Goal: Check status: Check status

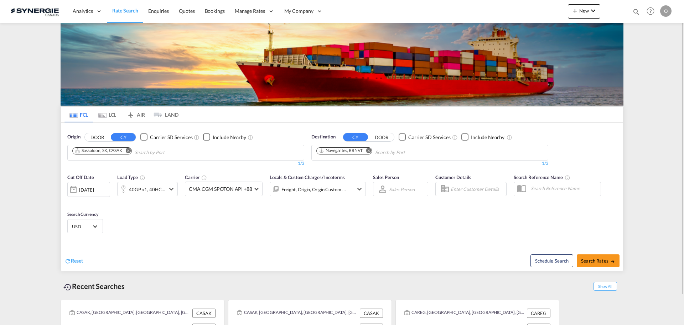
click at [634, 12] on md-icon "icon-magnify" at bounding box center [637, 12] width 8 height 8
click at [519, 11] on select "Bookings Quotes Enquiries" at bounding box center [523, 11] width 34 height 13
select select "Quotes"
click at [506, 5] on select "Bookings Quotes Enquiries" at bounding box center [523, 11] width 34 height 13
click at [564, 12] on input at bounding box center [583, 11] width 89 height 12
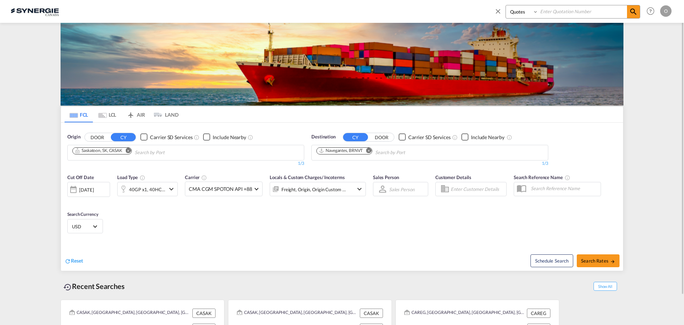
paste input "SYC000014476"
click at [635, 12] on md-icon "icon-magnify" at bounding box center [634, 11] width 9 height 9
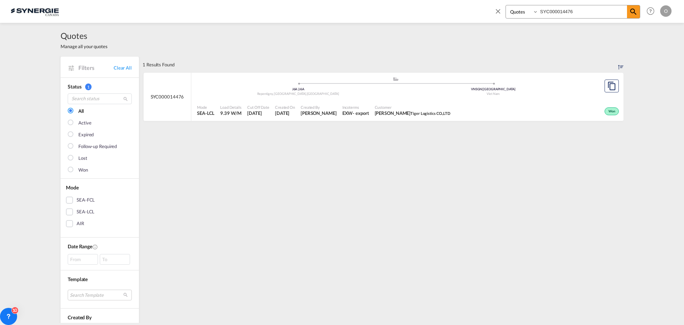
click at [340, 114] on div "Created By Pablo Gomez Saldarriaga" at bounding box center [319, 111] width 42 height 18
drag, startPoint x: 578, startPoint y: 14, endPoint x: 479, endPoint y: 15, distance: 99.1
click at [497, 11] on div "Bookings Quotes Enquiries SYC000014476" at bounding box center [567, 13] width 146 height 17
paste input "365"
type input "SYC000013656"
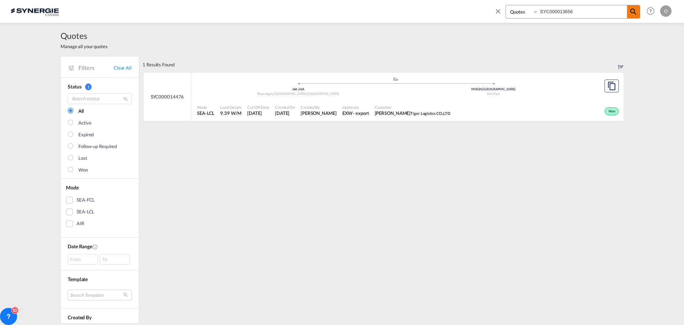
click at [636, 9] on md-icon "icon-magnify" at bounding box center [634, 11] width 9 height 9
click at [379, 117] on div "Customer Atias Luci Orshar International Forwarding" at bounding box center [422, 111] width 98 height 18
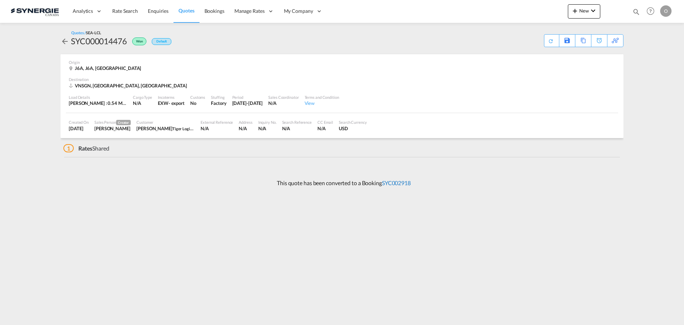
click at [395, 181] on link "SYC002918" at bounding box center [396, 182] width 29 height 7
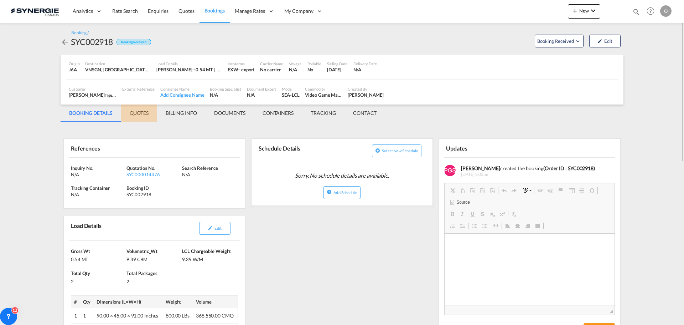
click at [140, 113] on md-tab-item "QUOTES" at bounding box center [139, 112] width 36 height 17
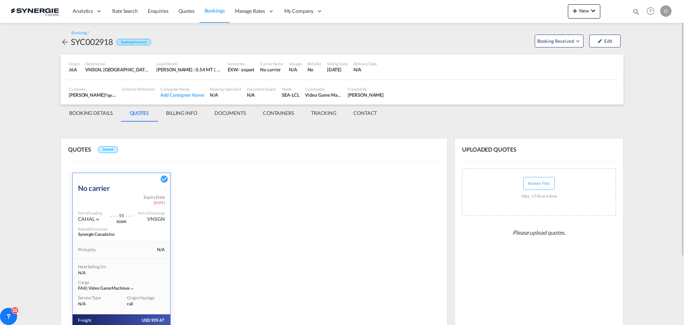
scroll to position [87, 0]
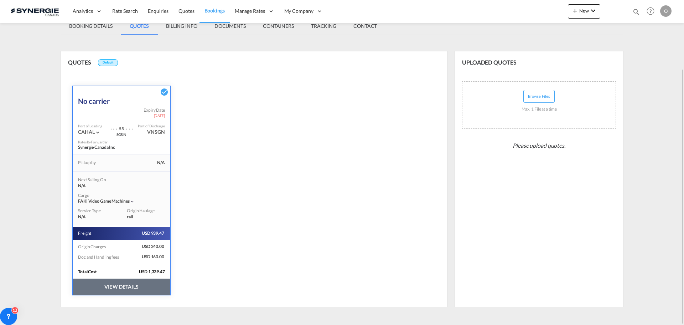
click at [143, 289] on button "VIEW DETAILS" at bounding box center [122, 286] width 98 height 16
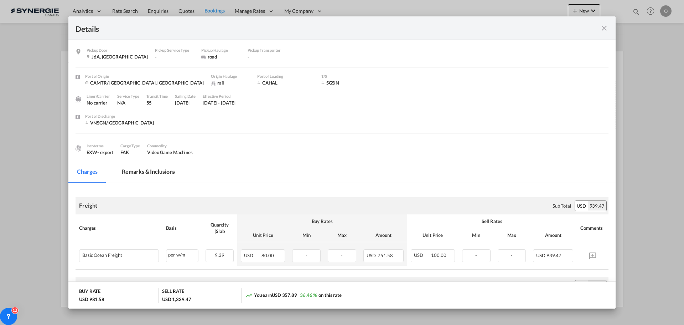
click at [143, 170] on md-tab-item "Remarks & Inclusions" at bounding box center [148, 173] width 70 height 20
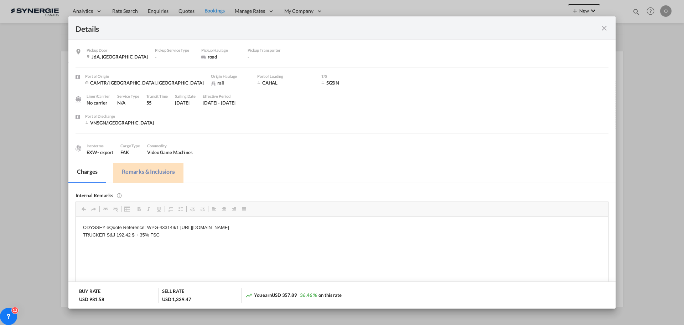
scroll to position [0, 0]
click at [87, 172] on md-tab-item "Charges" at bounding box center [87, 173] width 38 height 20
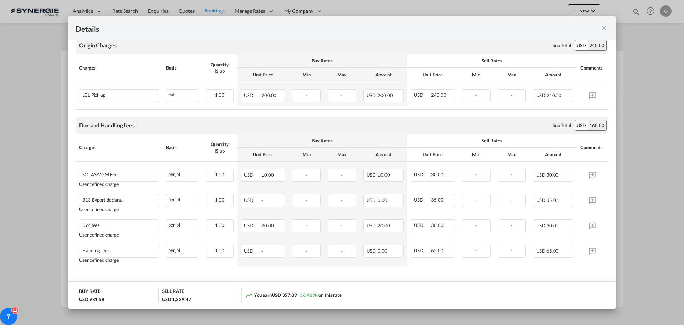
scroll to position [250, 0]
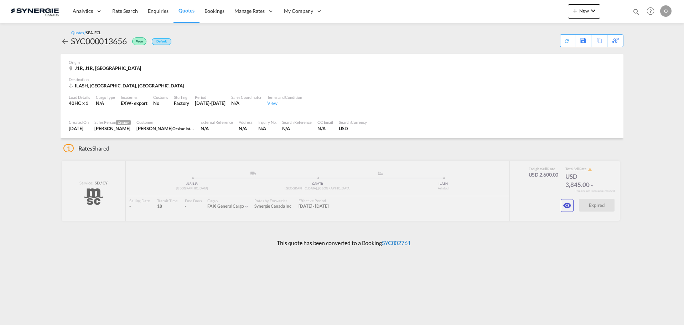
click at [397, 240] on link "SYC002761" at bounding box center [396, 242] width 29 height 7
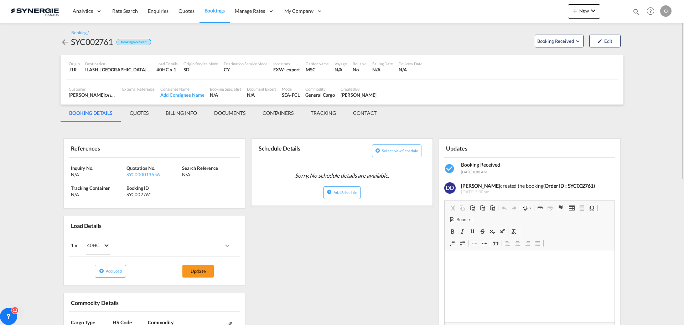
click at [142, 111] on md-tab-item "QUOTES" at bounding box center [139, 112] width 36 height 17
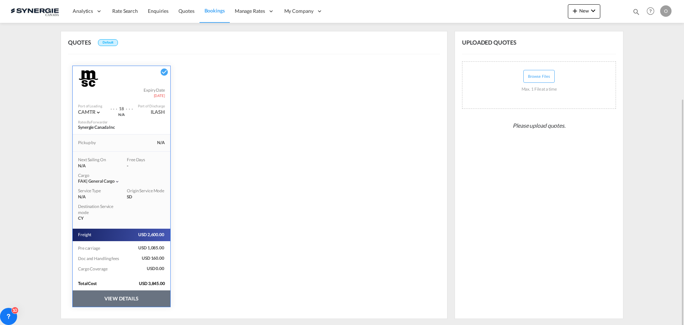
scroll to position [119, 0]
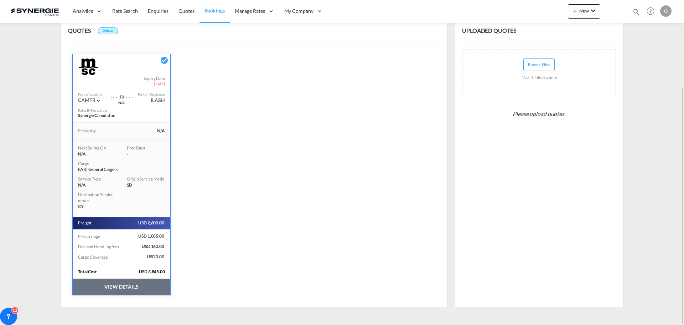
click at [121, 288] on button "VIEW DETAILS" at bounding box center [122, 286] width 98 height 16
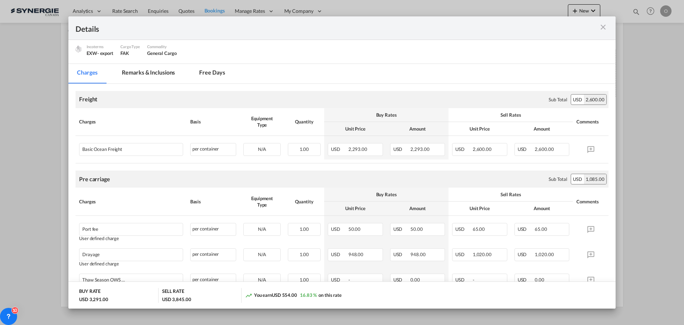
scroll to position [0, 0]
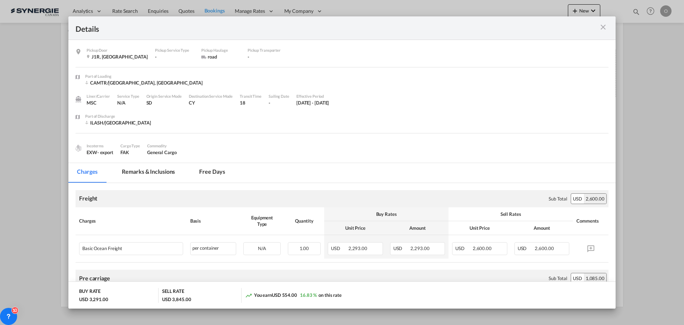
click at [148, 171] on md-tab-item "Remarks & Inclusions" at bounding box center [148, 173] width 70 height 20
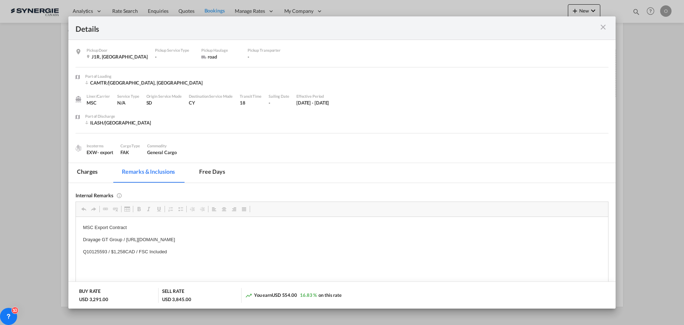
drag, startPoint x: 316, startPoint y: 240, endPoint x: 129, endPoint y: 240, distance: 187.5
drag, startPoint x: 318, startPoint y: 241, endPoint x: 126, endPoint y: 242, distance: 192.2
click at [126, 242] on p "Drayage GT Group / [URL][DOMAIN_NAME]" at bounding box center [342, 239] width 518 height 7
copy p "[URL][DOMAIN_NAME]"
